Goal: Check status

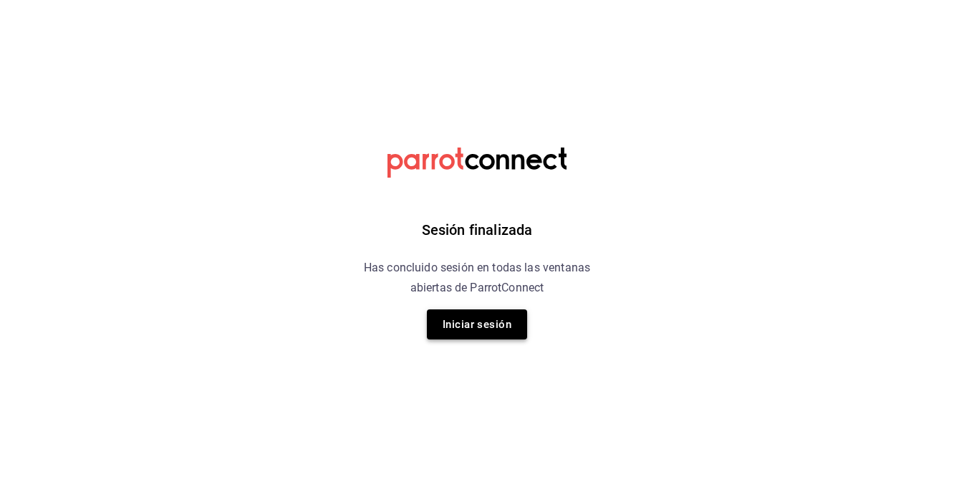
click at [495, 327] on button "Iniciar sesión" at bounding box center [477, 324] width 100 height 30
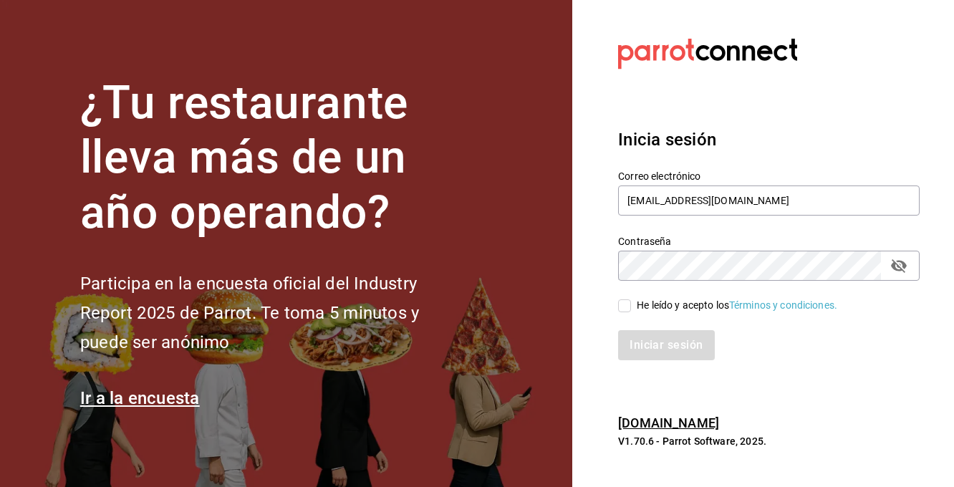
type input "qnicoteziutlan@gmail.com"
click at [626, 307] on input "He leído y acepto los Términos y condiciones." at bounding box center [624, 305] width 13 height 13
checkbox input "true"
click at [664, 349] on button "Iniciar sesión" at bounding box center [666, 345] width 97 height 30
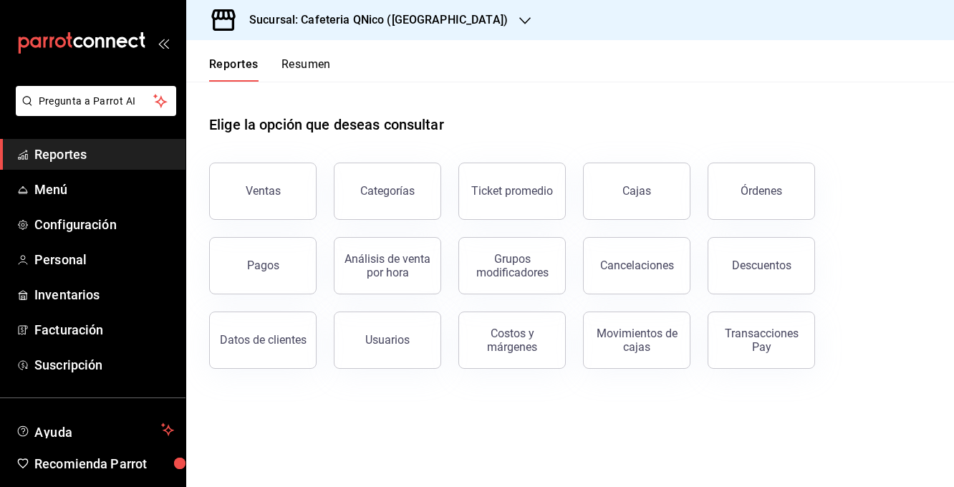
click at [305, 60] on button "Resumen" at bounding box center [305, 69] width 49 height 24
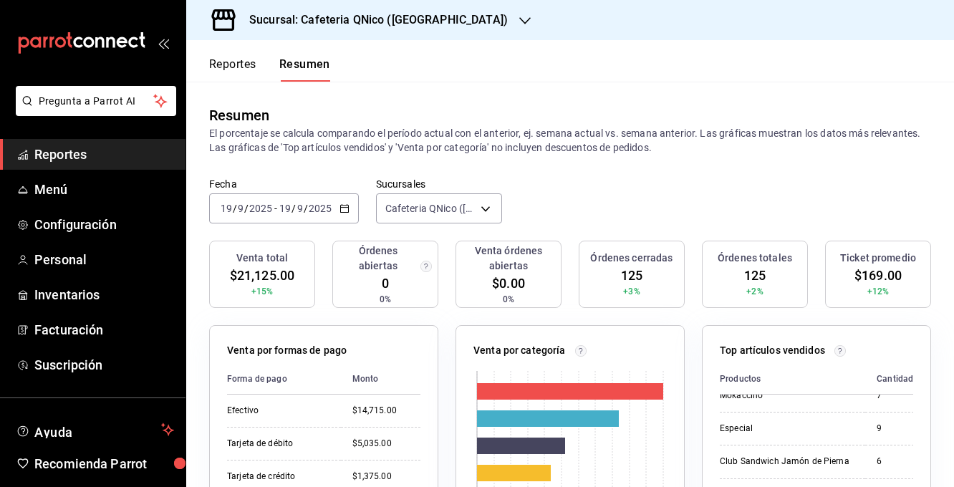
click at [343, 210] on icon "button" at bounding box center [344, 208] width 10 height 10
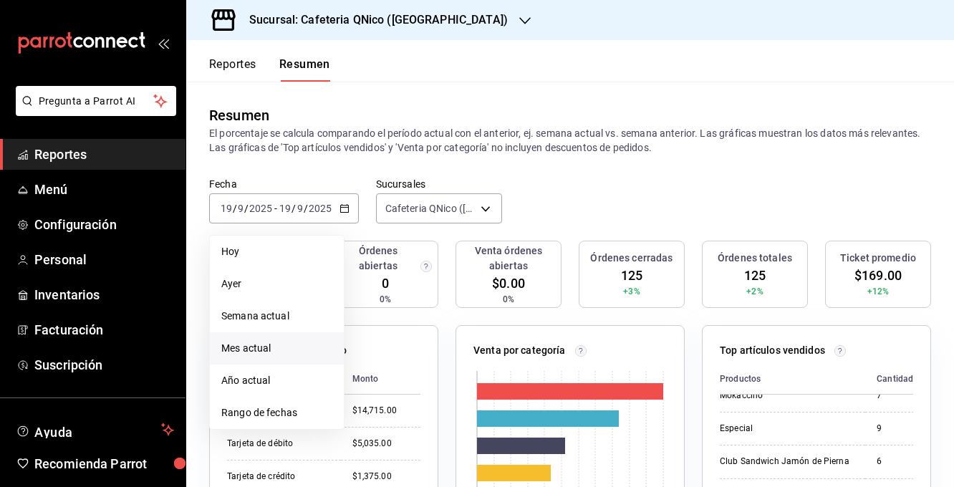
click at [262, 357] on li "Mes actual" at bounding box center [277, 348] width 134 height 32
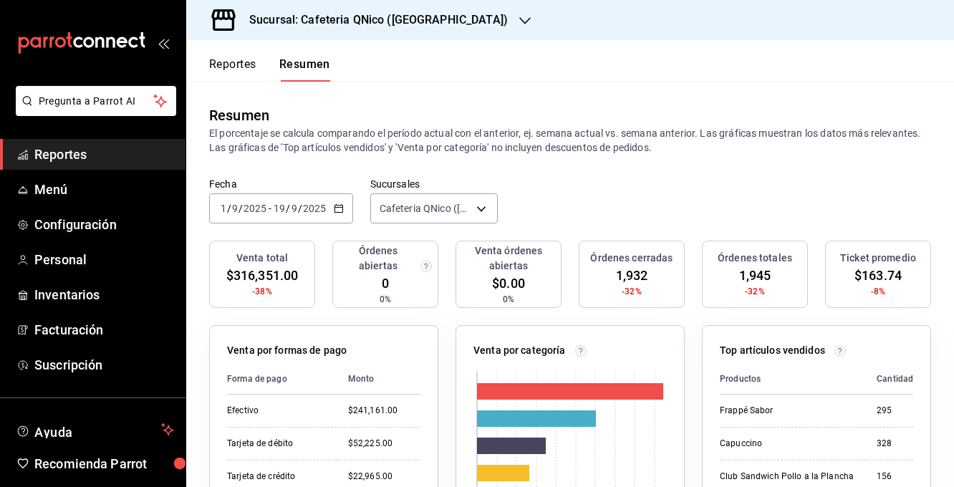
click at [332, 205] on div "2025-09-01 1 / 9 / 2025 - 2025-09-19 19 / 9 / 2025" at bounding box center [281, 208] width 144 height 30
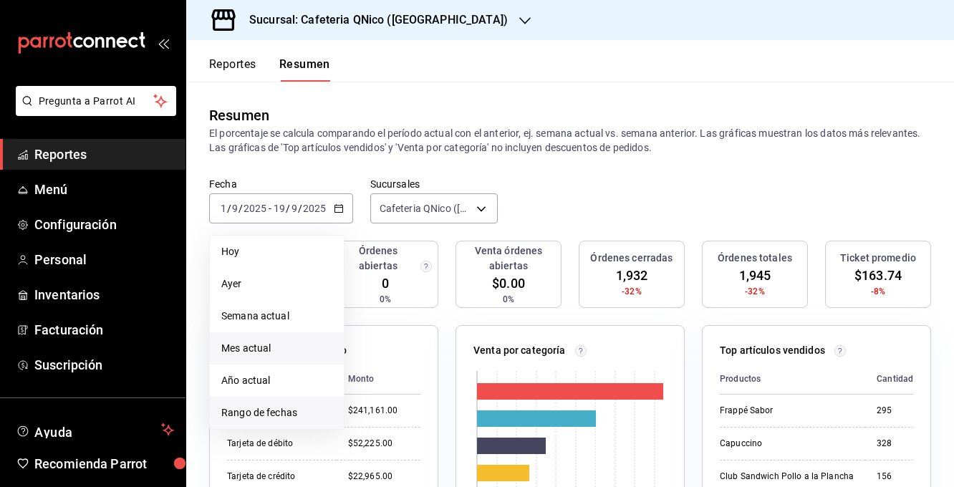
click at [289, 412] on span "Rango de fechas" at bounding box center [276, 412] width 111 height 15
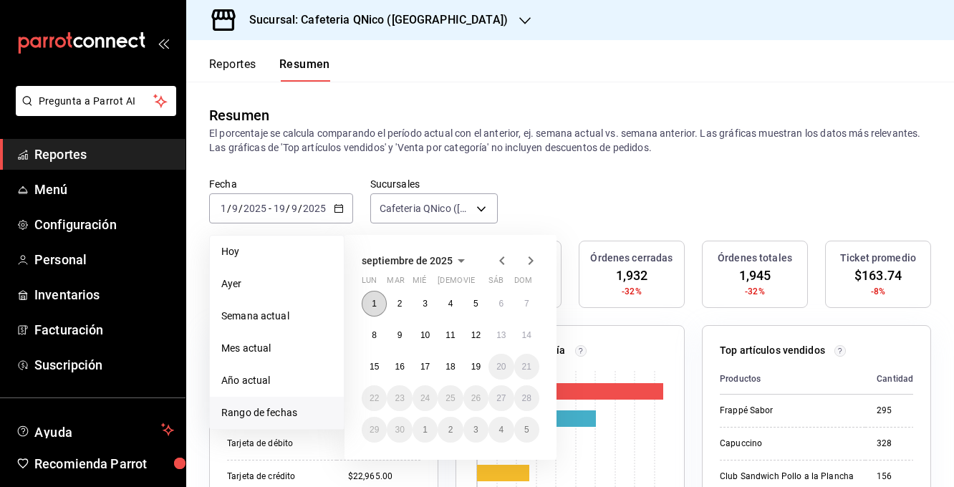
click at [379, 311] on button "1" at bounding box center [374, 304] width 25 height 26
click at [476, 367] on abbr "19" at bounding box center [475, 367] width 9 height 10
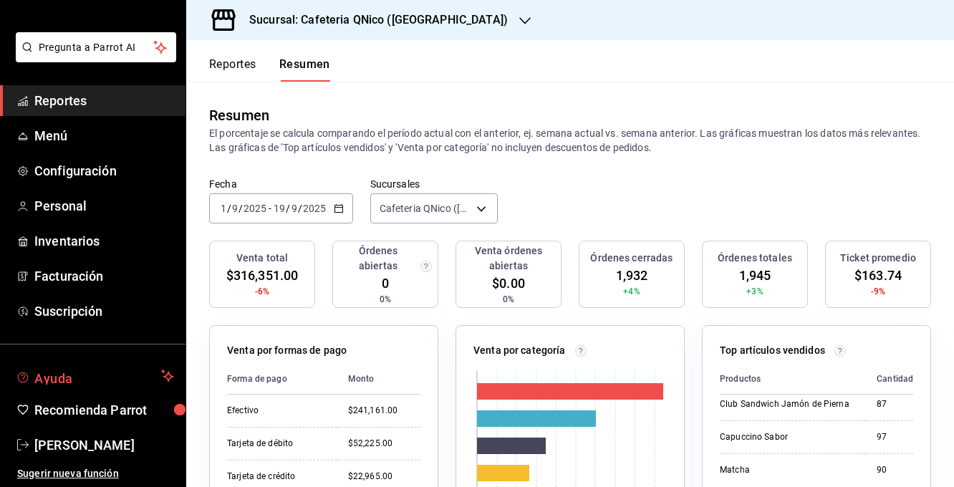
scroll to position [54, 0]
click at [84, 450] on span "[PERSON_NAME]" at bounding box center [104, 444] width 140 height 19
